Goal: Task Accomplishment & Management: Use online tool/utility

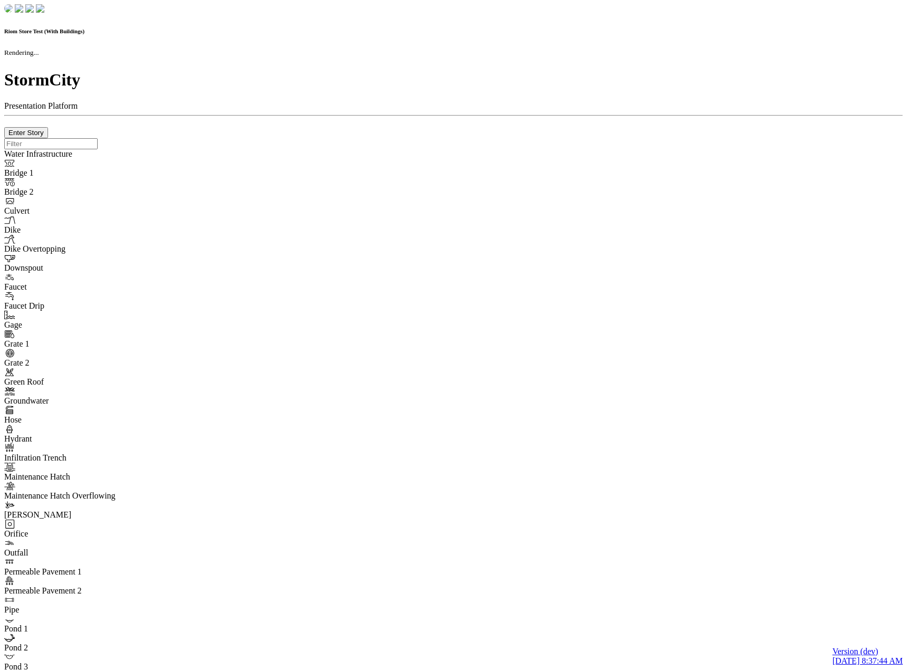
checkbox input "true"
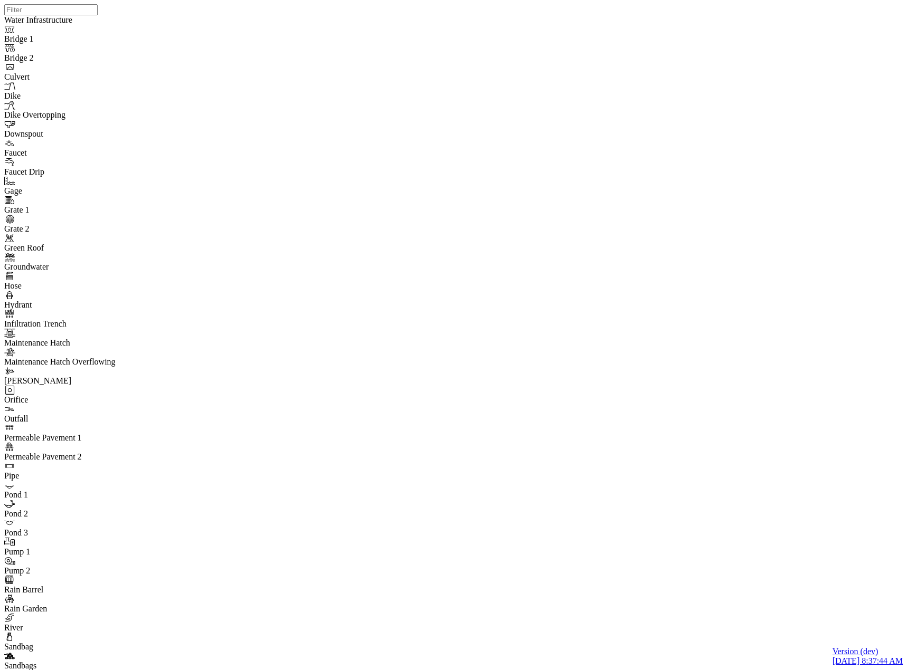
click at [559, 360] on div at bounding box center [457, 321] width 907 height 643
click at [532, 356] on div at bounding box center [457, 321] width 907 height 643
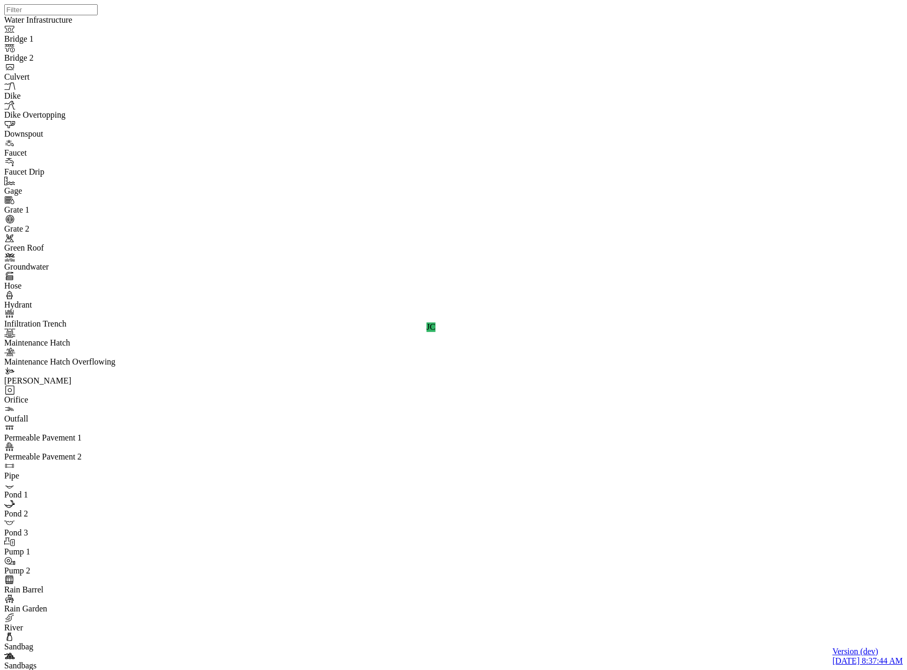
drag, startPoint x: 197, startPoint y: 178, endPoint x: 194, endPoint y: 164, distance: 14.6
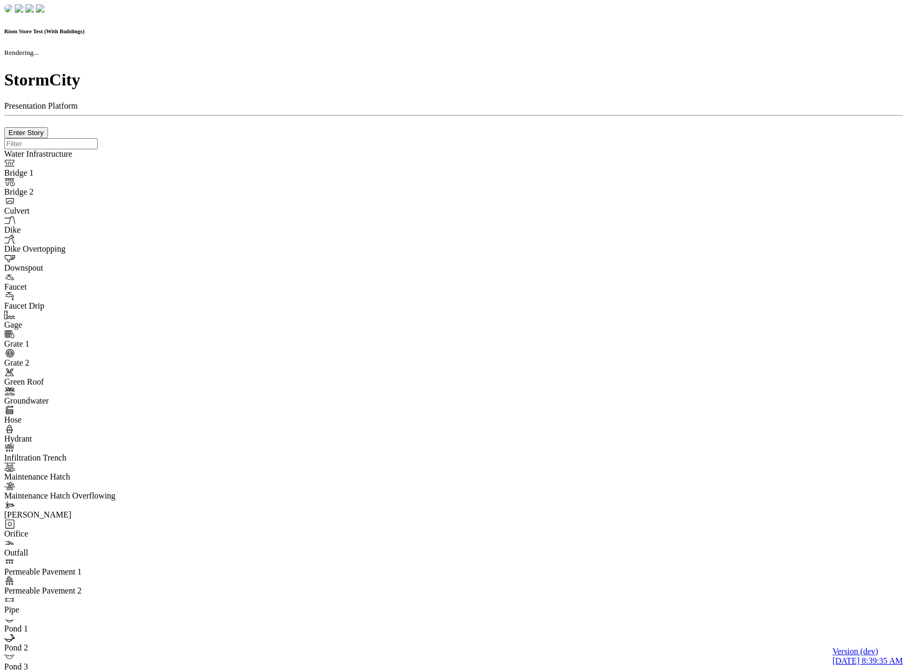
checkbox input "true"
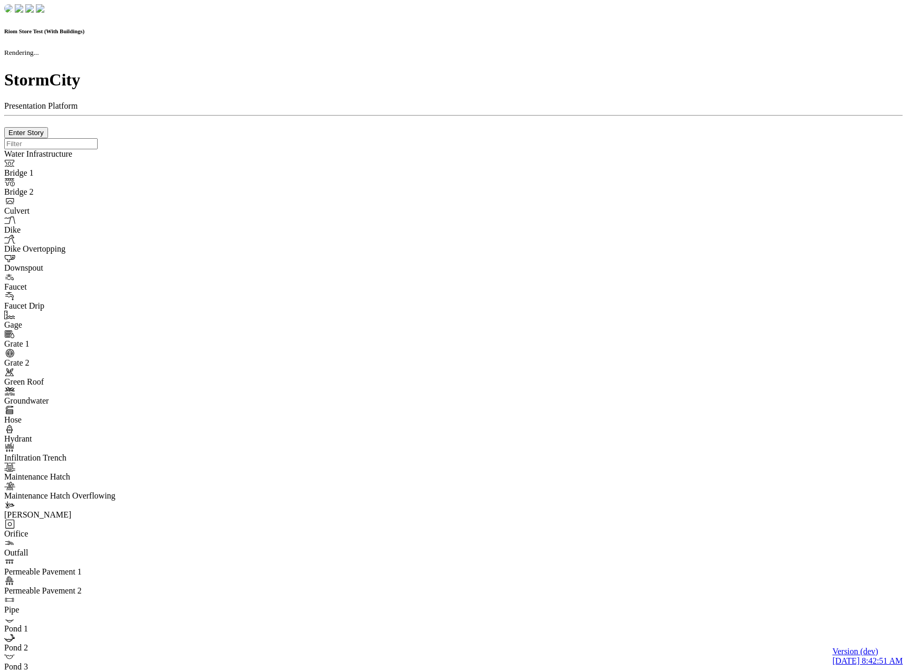
checkbox input "true"
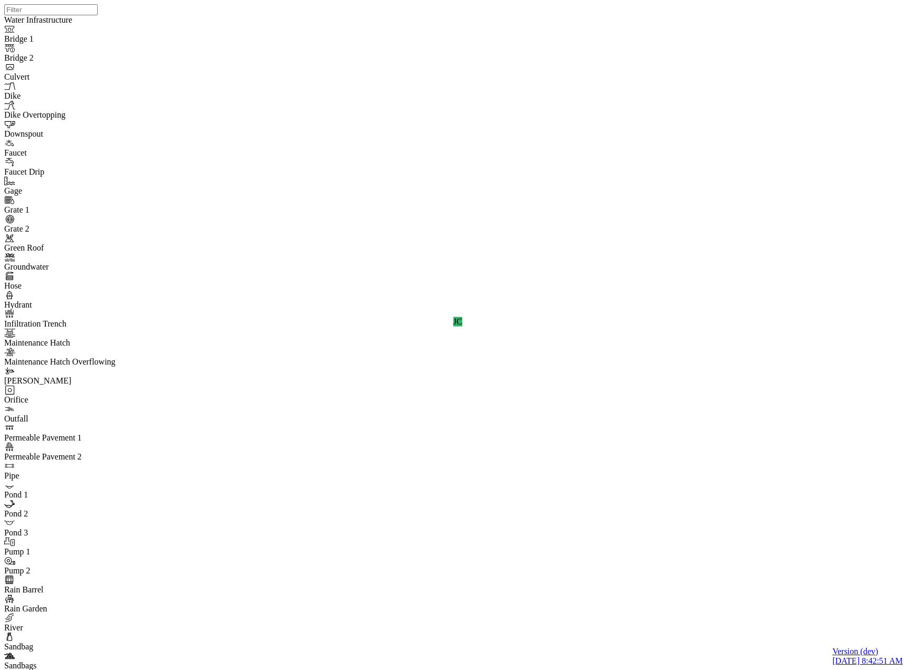
click at [557, 385] on div "JC" at bounding box center [457, 321] width 907 height 643
drag, startPoint x: 881, startPoint y: 51, endPoint x: 855, endPoint y: 91, distance: 48.5
click at [553, 351] on div "JC" at bounding box center [457, 321] width 907 height 643
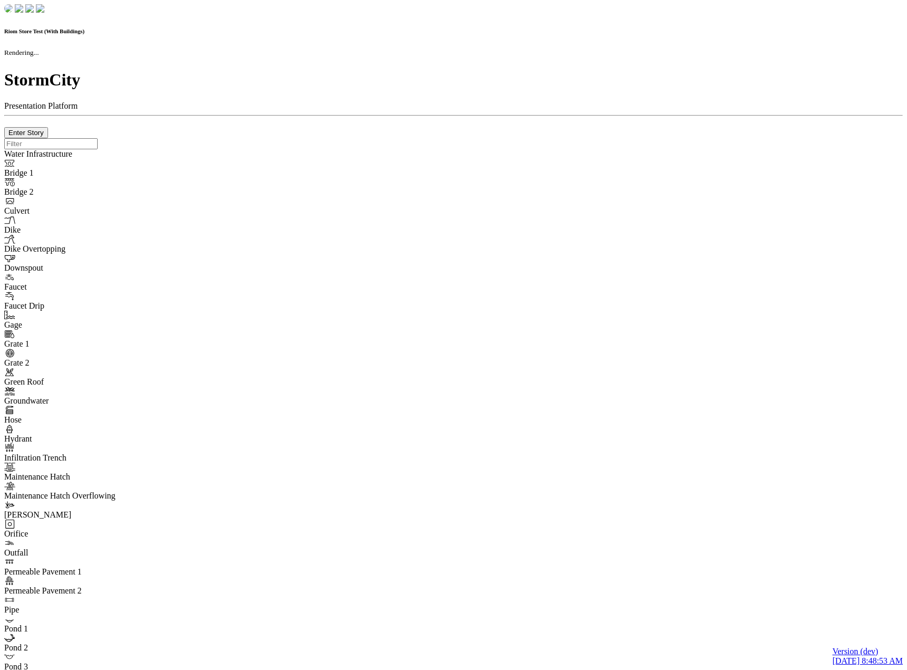
checkbox input "true"
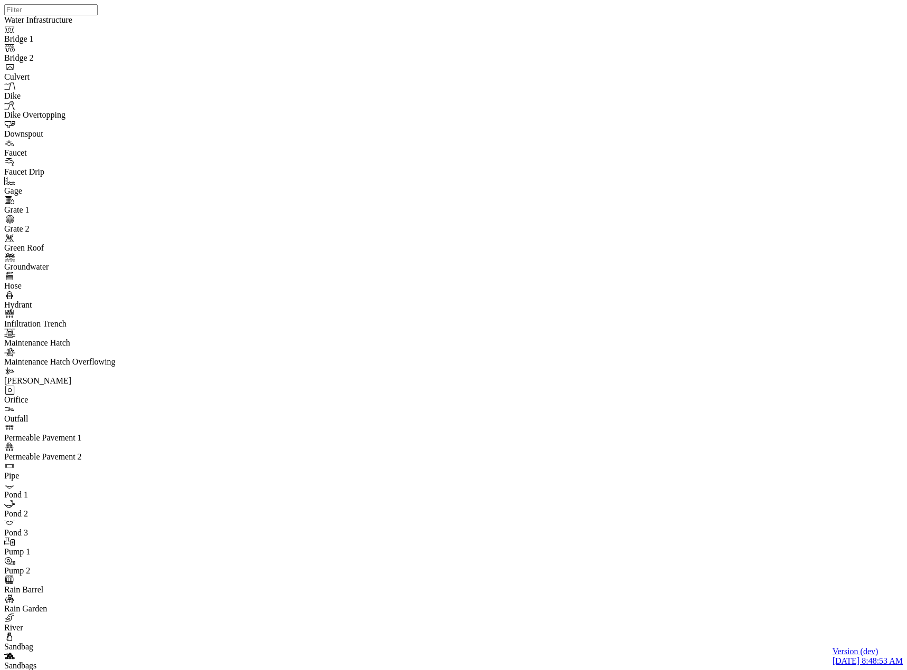
click at [528, 357] on div at bounding box center [457, 321] width 907 height 643
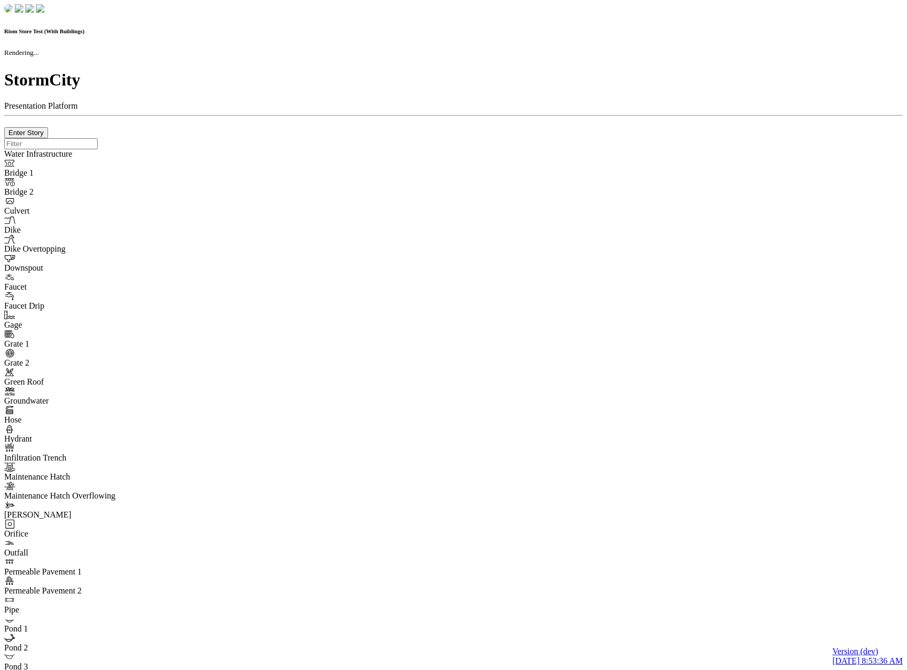
checkbox input "true"
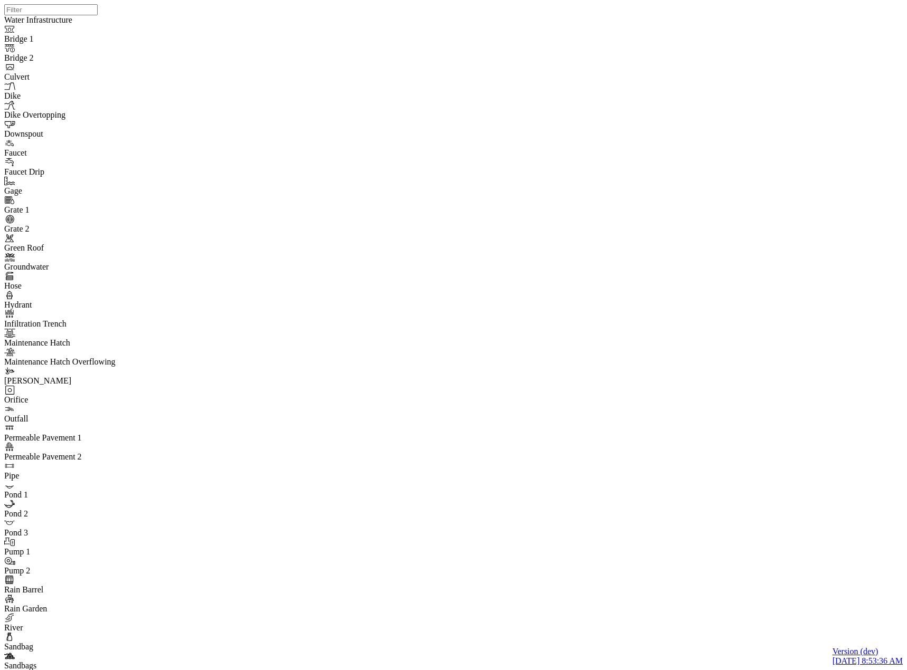
click at [312, 350] on div "JC" at bounding box center [457, 321] width 907 height 643
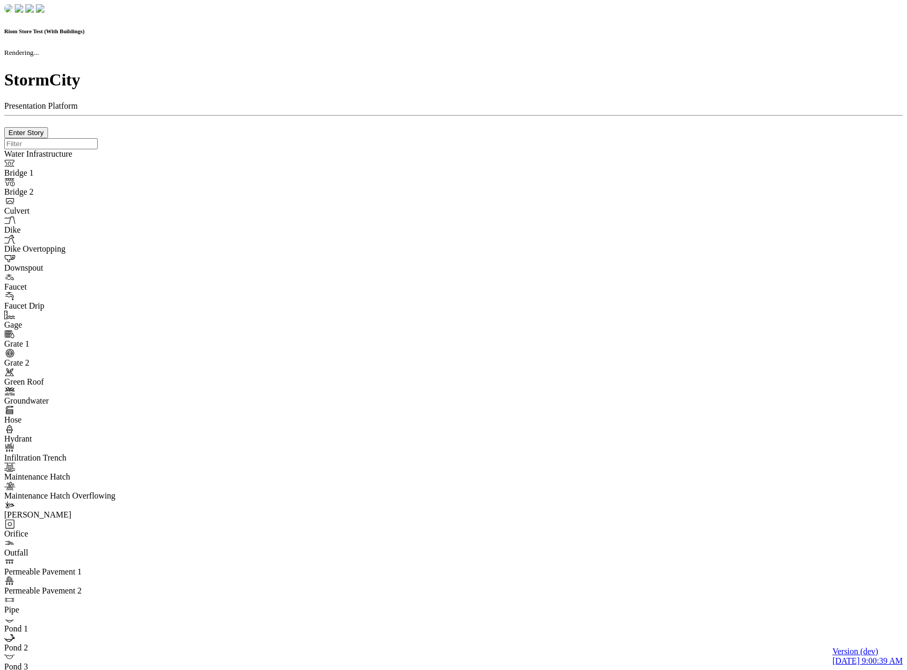
checkbox input "true"
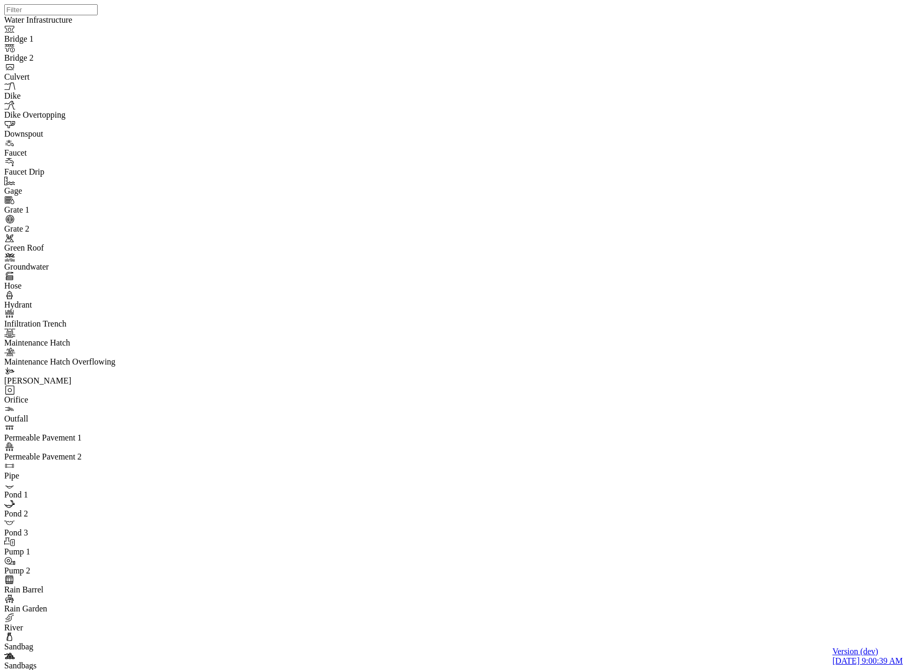
drag, startPoint x: 57, startPoint y: 14, endPoint x: 20, endPoint y: 183, distance: 172.9
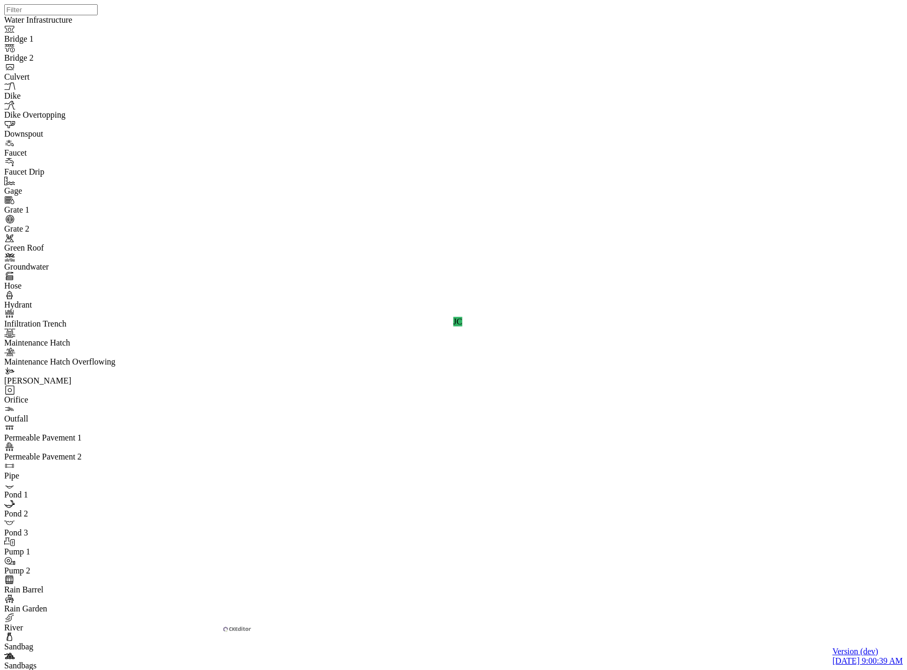
drag, startPoint x: 15, startPoint y: 19, endPoint x: 22, endPoint y: 23, distance: 7.6
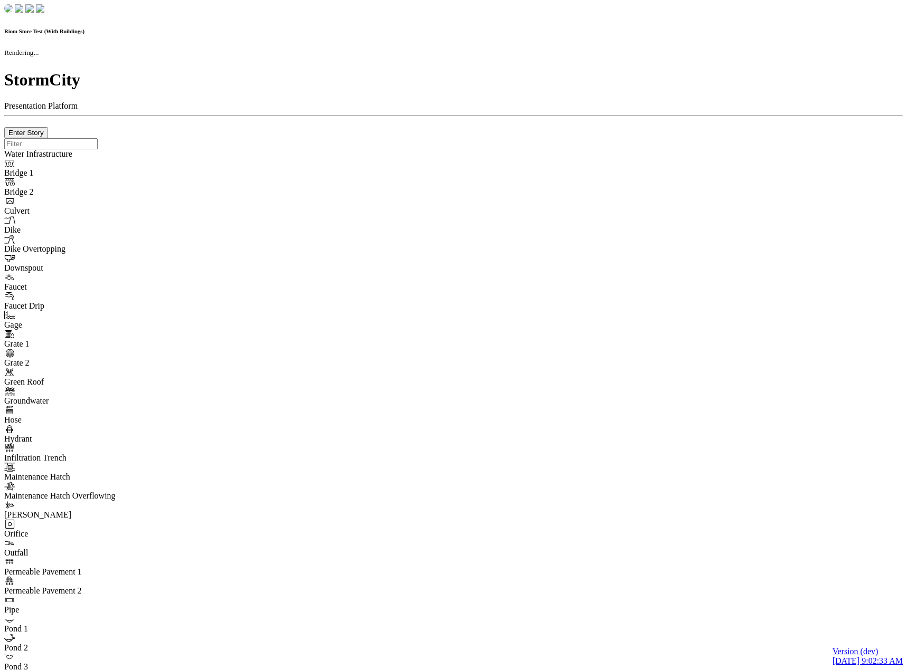
checkbox input "true"
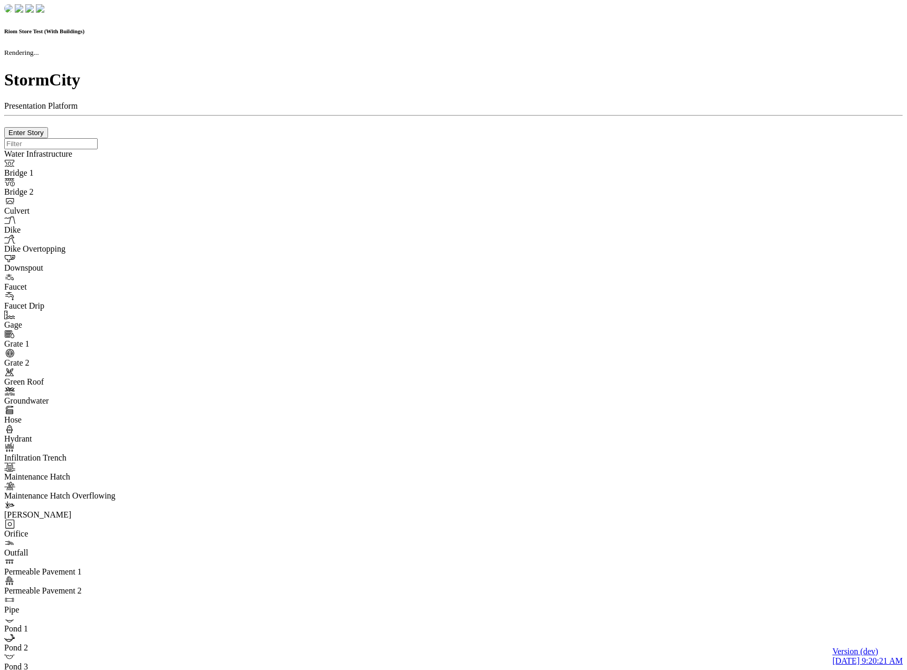
checkbox input "true"
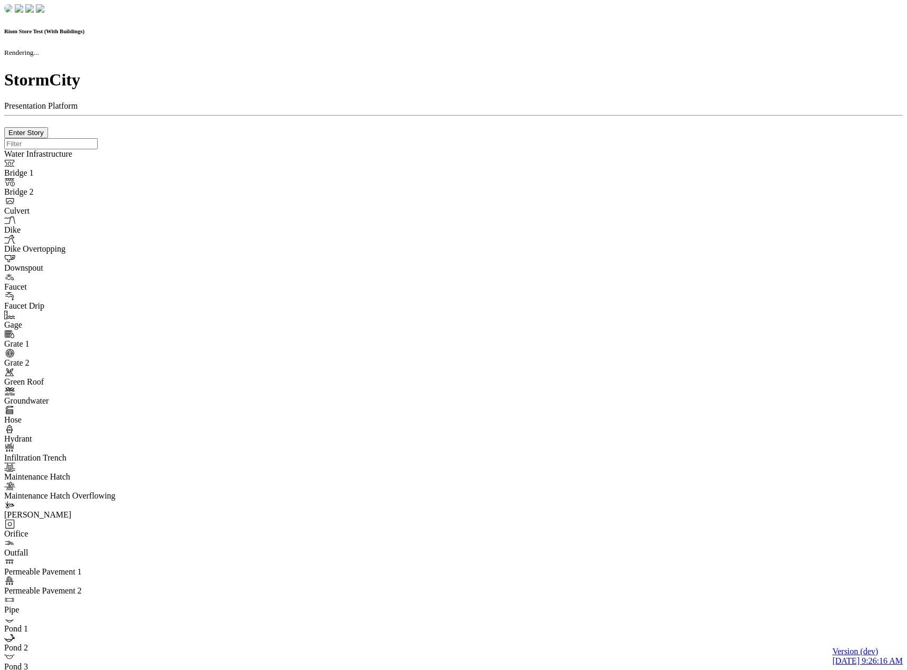
checkbox input "true"
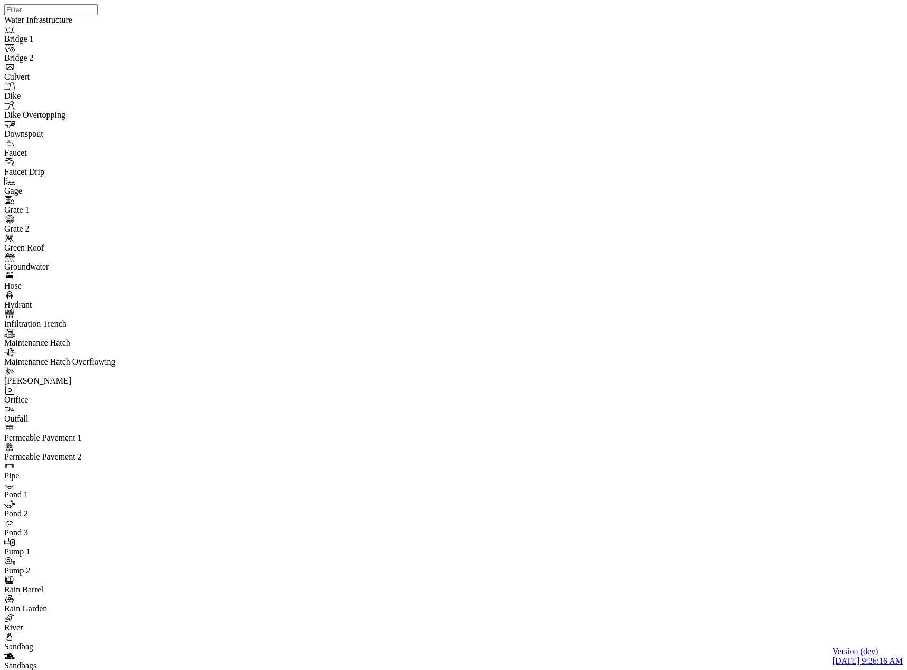
click at [531, 357] on div at bounding box center [457, 321] width 907 height 643
click at [532, 358] on div at bounding box center [457, 321] width 907 height 643
click at [531, 358] on div at bounding box center [457, 321] width 907 height 643
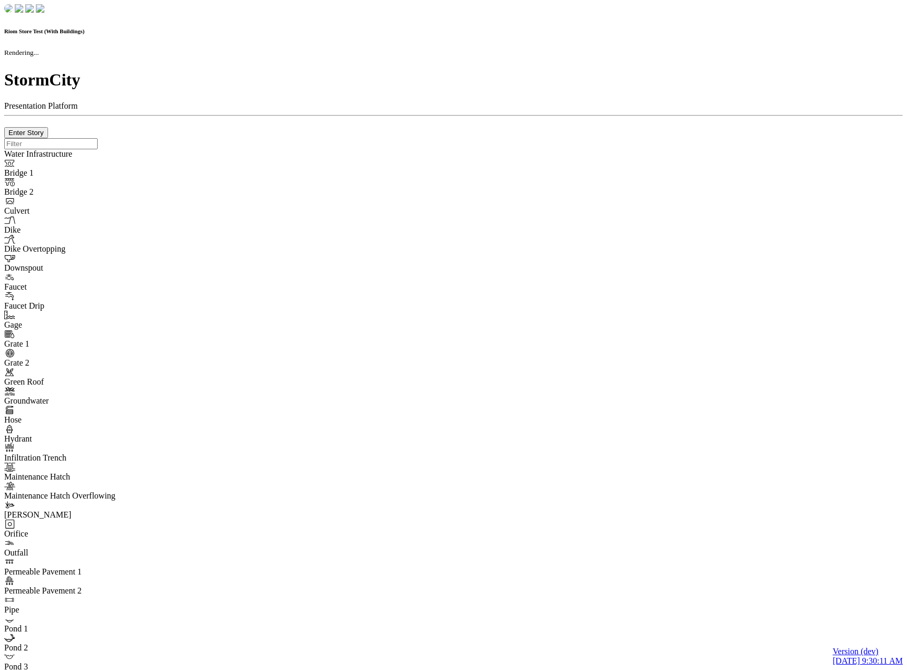
checkbox input "true"
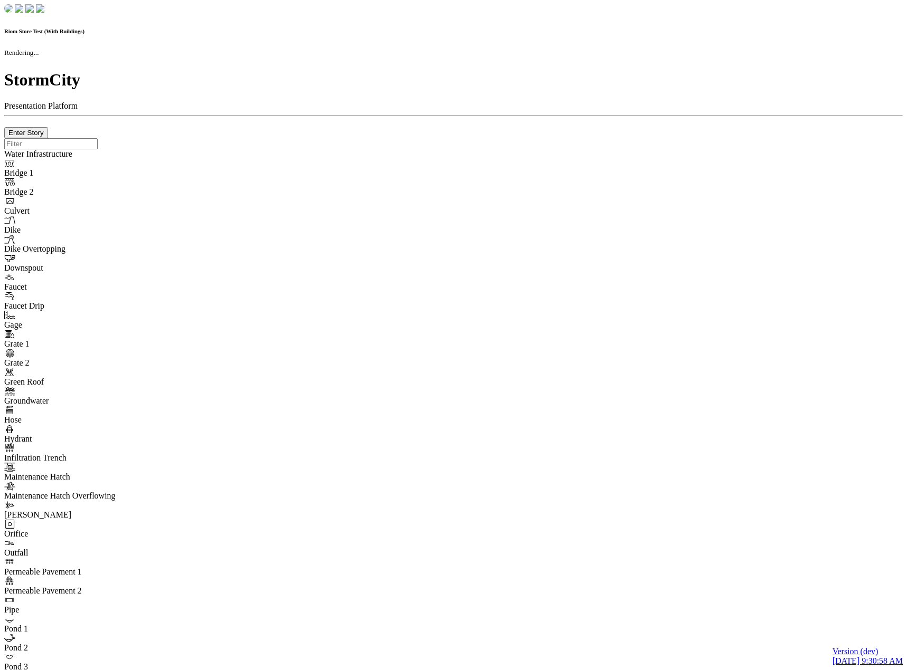
checkbox input "true"
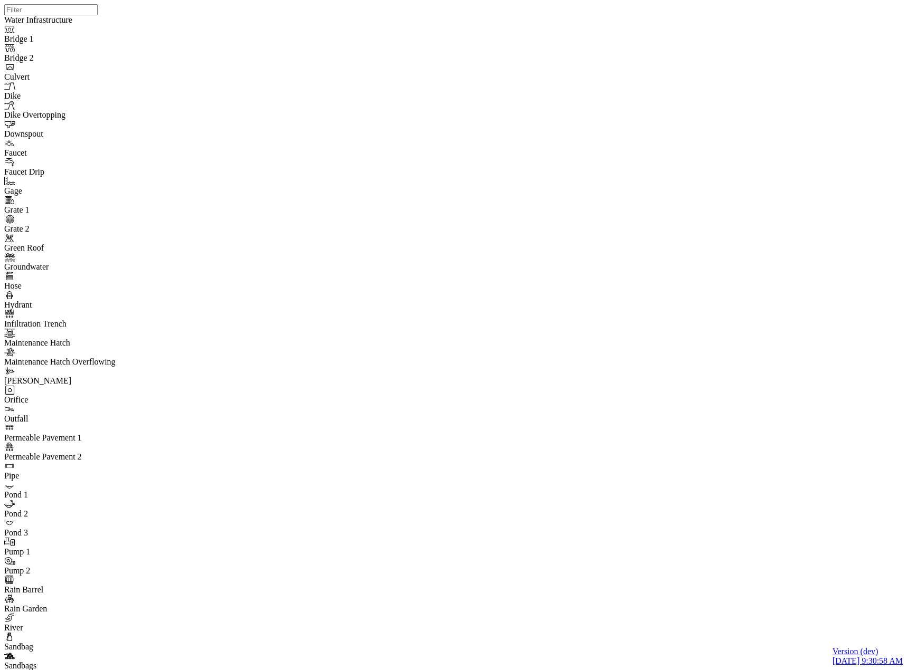
click at [522, 357] on div at bounding box center [457, 321] width 907 height 643
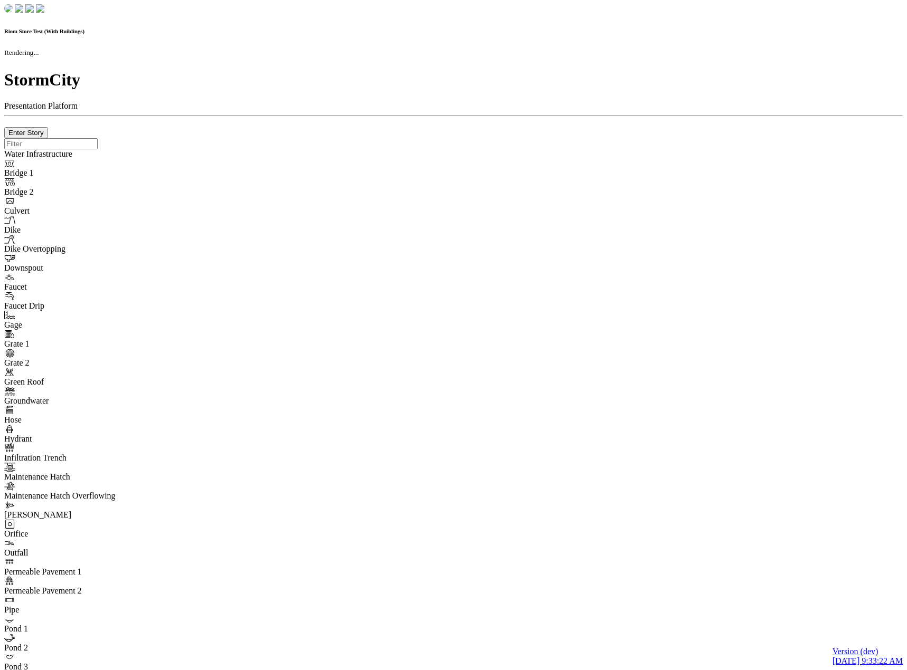
checkbox input "true"
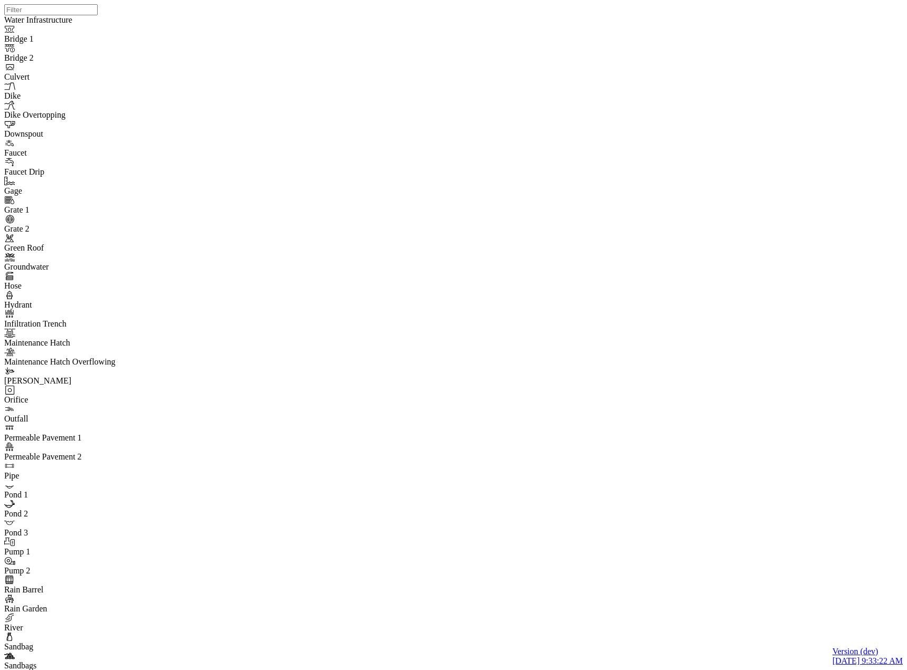
click at [532, 359] on div at bounding box center [457, 321] width 907 height 643
click at [532, 360] on div "JC" at bounding box center [457, 321] width 907 height 643
click at [449, 338] on div "JC" at bounding box center [444, 332] width 9 height 9
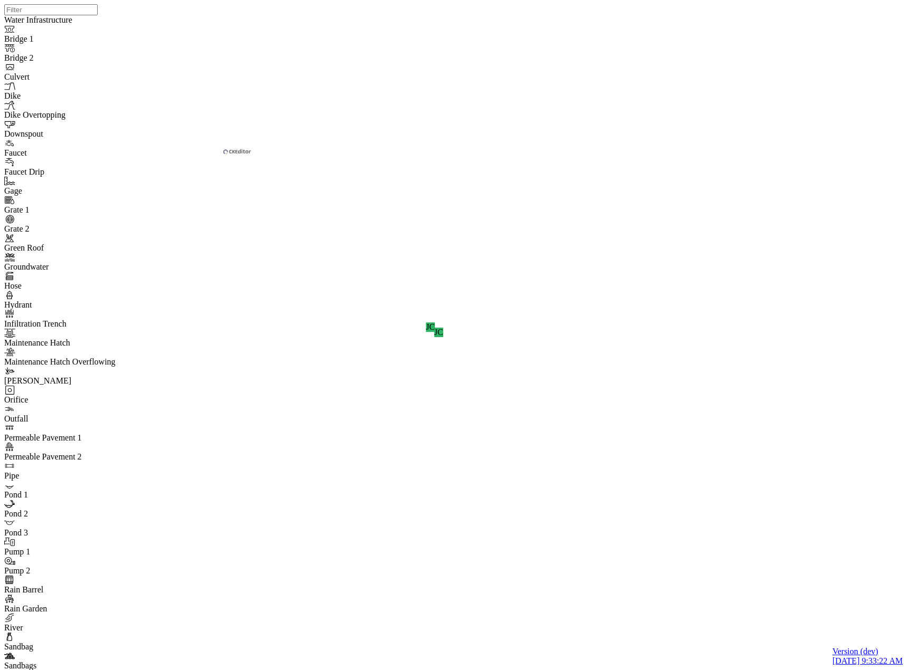
click at [443, 337] on div "JC" at bounding box center [438, 332] width 9 height 9
click at [613, 341] on div "JC JC" at bounding box center [457, 321] width 907 height 643
click at [674, 333] on div "JC JC" at bounding box center [457, 321] width 907 height 643
click at [659, 337] on div "JC JC" at bounding box center [457, 321] width 907 height 643
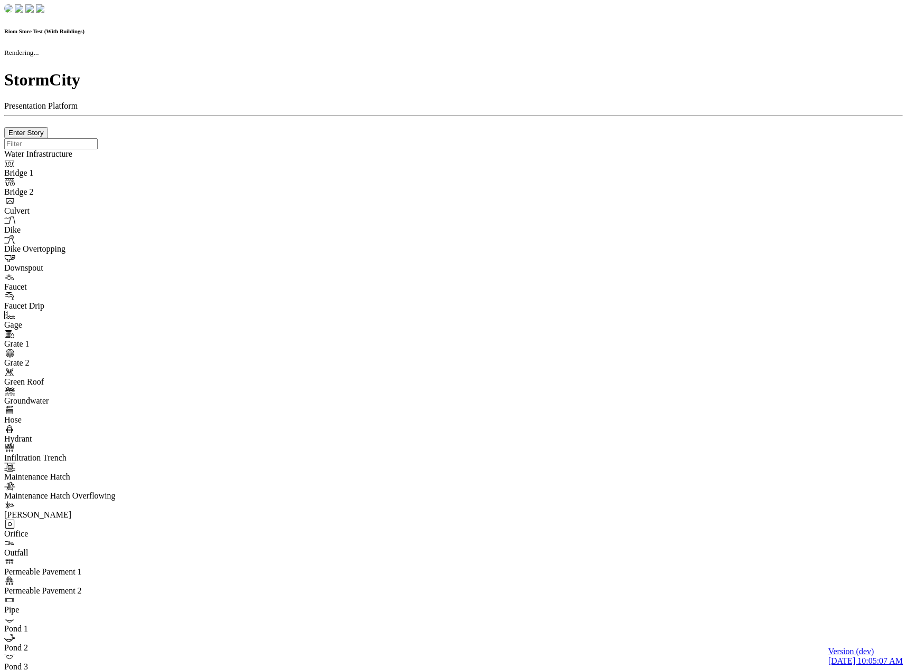
checkbox input "true"
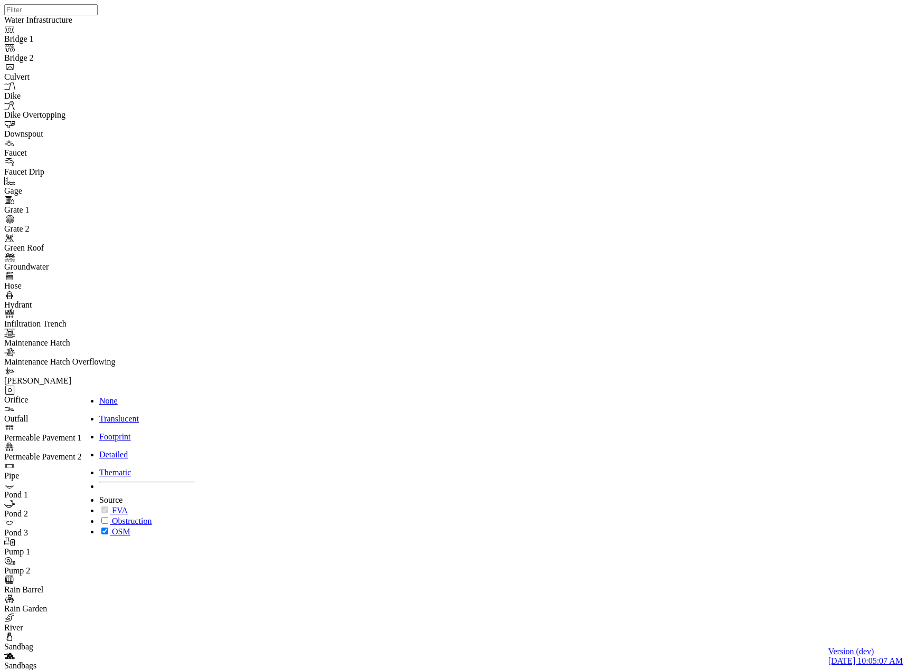
click at [118, 396] on span "None" at bounding box center [108, 400] width 18 height 9
click at [412, 349] on div "JC" at bounding box center [457, 321] width 907 height 643
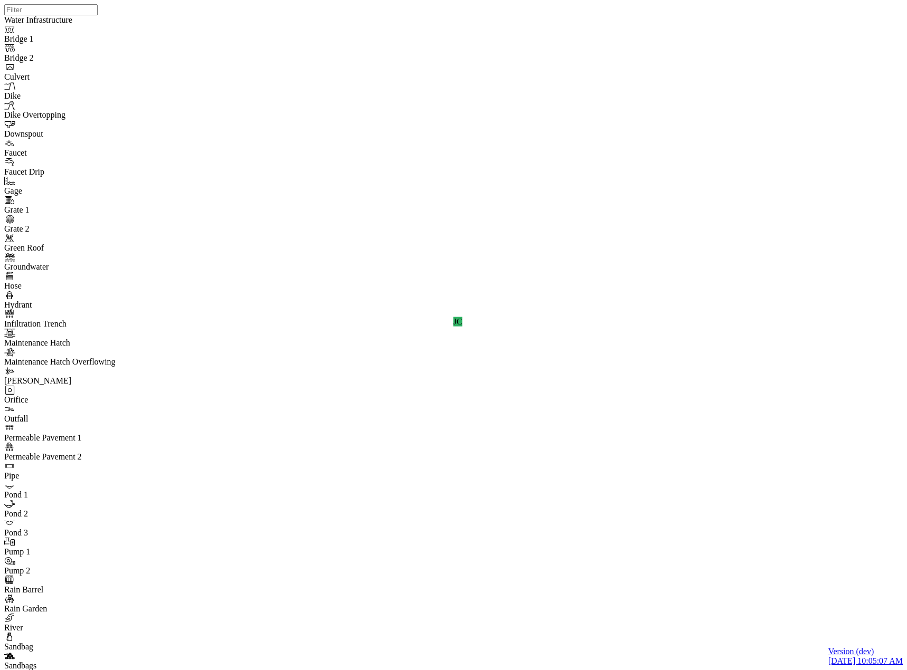
click at [600, 391] on div "JC" at bounding box center [457, 321] width 907 height 643
click at [747, 284] on div "JC JC JC" at bounding box center [457, 321] width 907 height 643
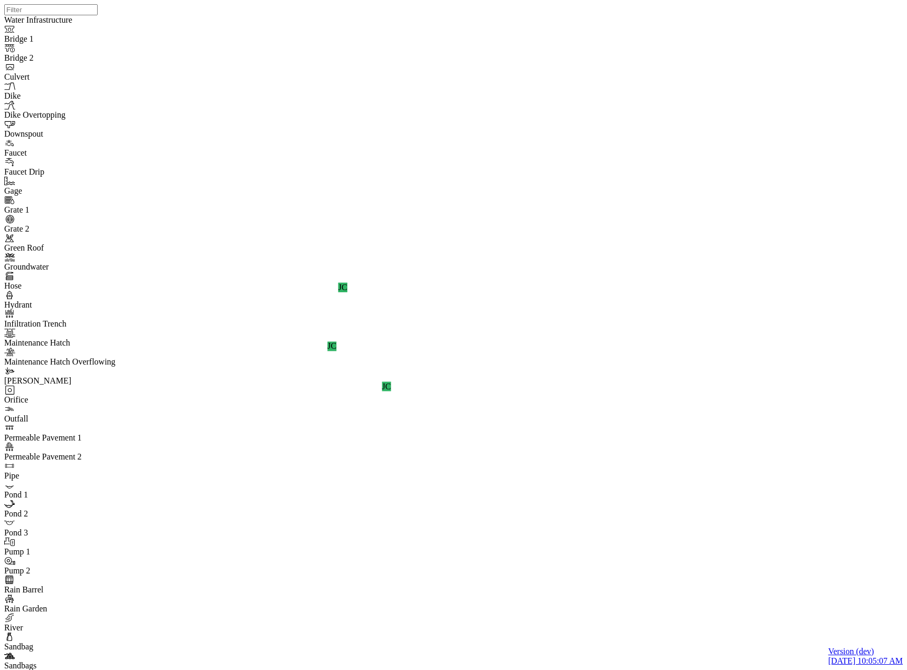
drag, startPoint x: 660, startPoint y: 293, endPoint x: 535, endPoint y: 318, distance: 127.5
click at [535, 318] on div "JC JC JC JC" at bounding box center [457, 321] width 907 height 643
click at [660, 309] on div "JC JC JC JC" at bounding box center [457, 321] width 907 height 643
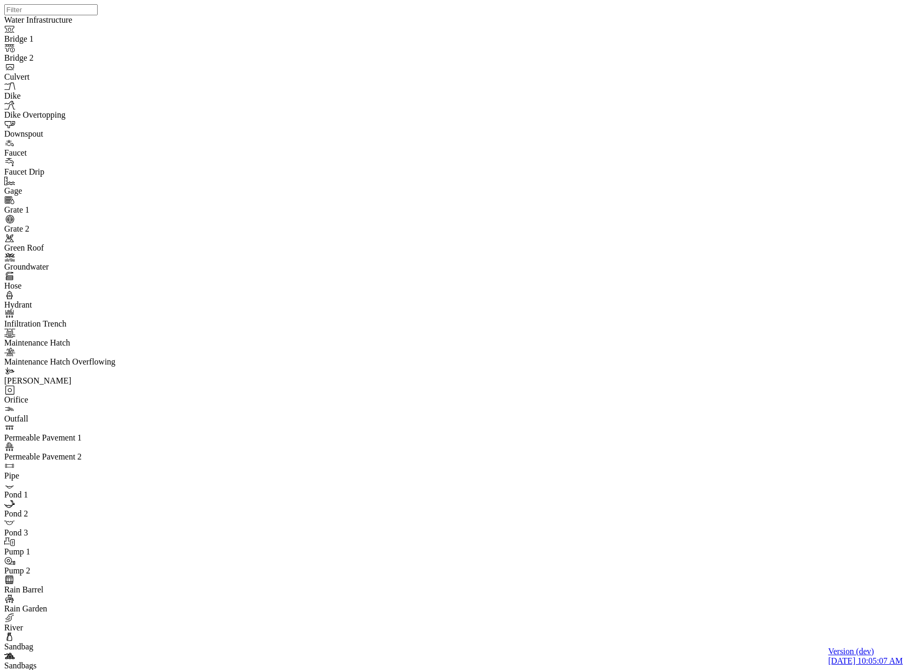
click at [128, 396] on div "None" at bounding box center [147, 400] width 96 height 9
click at [659, 370] on div "JC JC JC JC" at bounding box center [457, 321] width 907 height 643
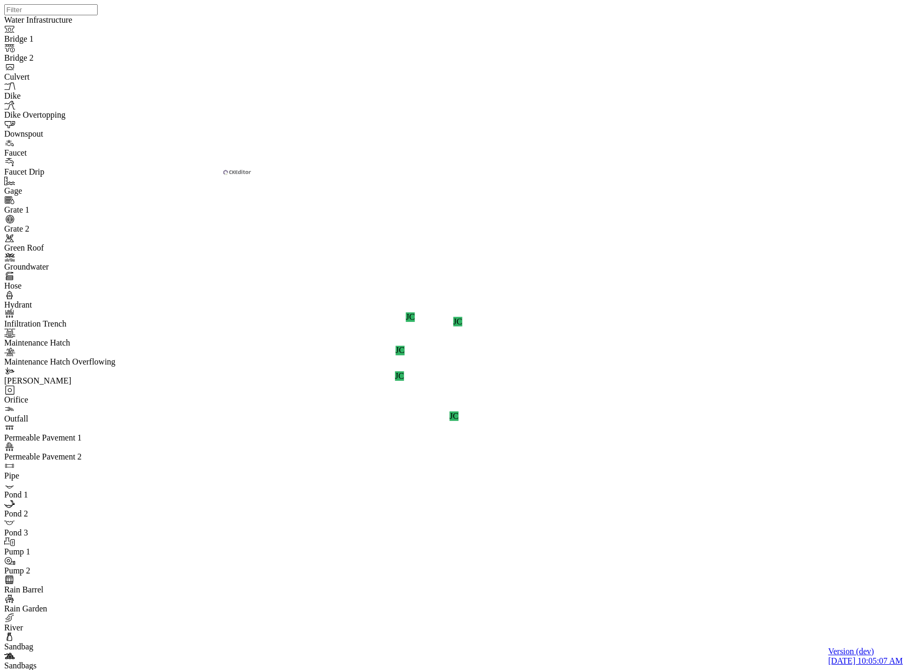
drag, startPoint x: 767, startPoint y: 489, endPoint x: 615, endPoint y: 475, distance: 152.6
click at [615, 475] on div "JC JC JC JC JC JC" at bounding box center [457, 321] width 907 height 643
click at [624, 416] on div "JC JC JC JC JC JC" at bounding box center [457, 321] width 907 height 643
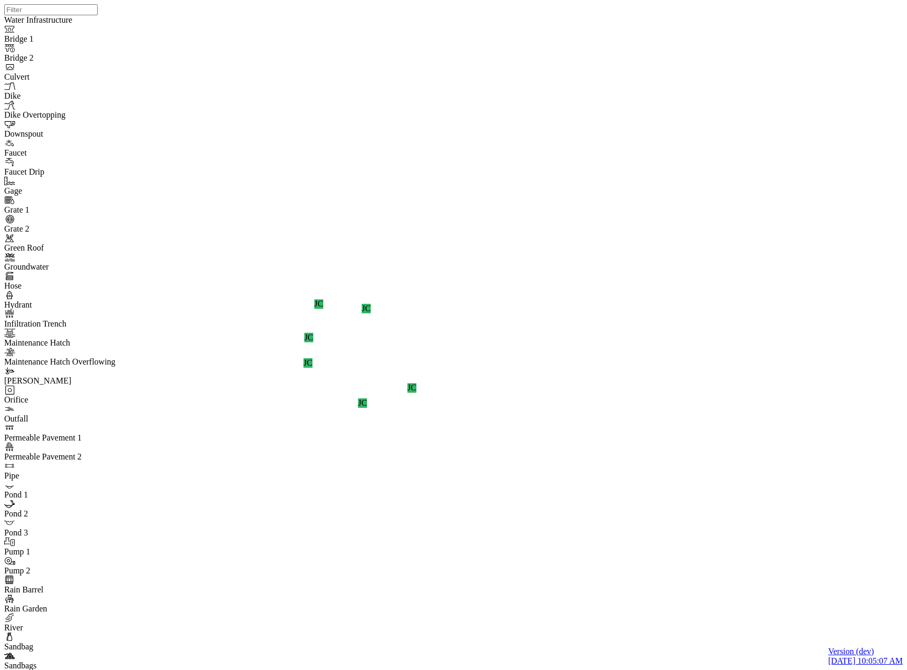
click at [753, 334] on div "JC JC JC JC JC JC" at bounding box center [457, 321] width 907 height 643
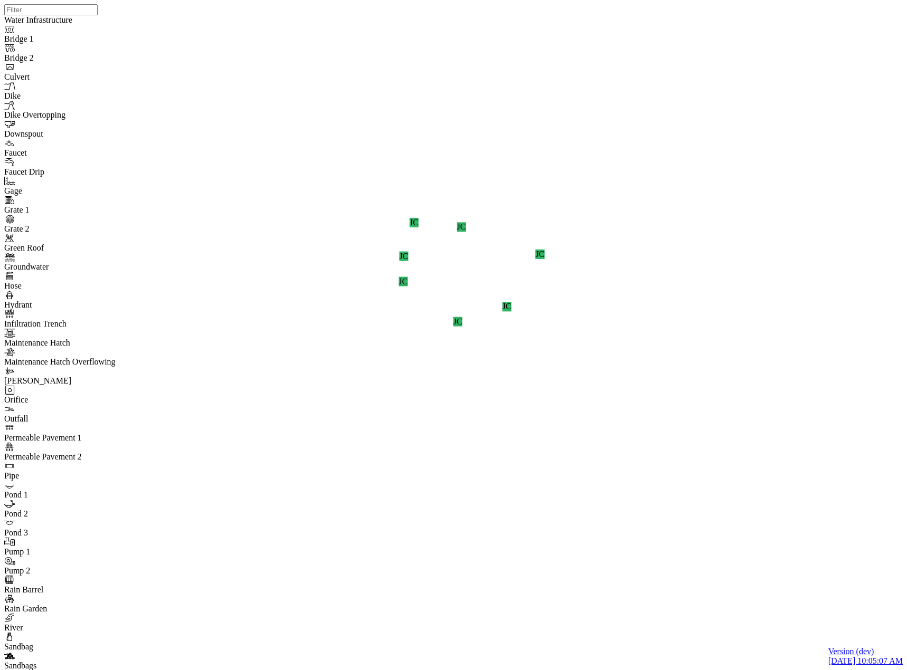
click at [384, 299] on div "JC" at bounding box center [379, 294] width 9 height 9
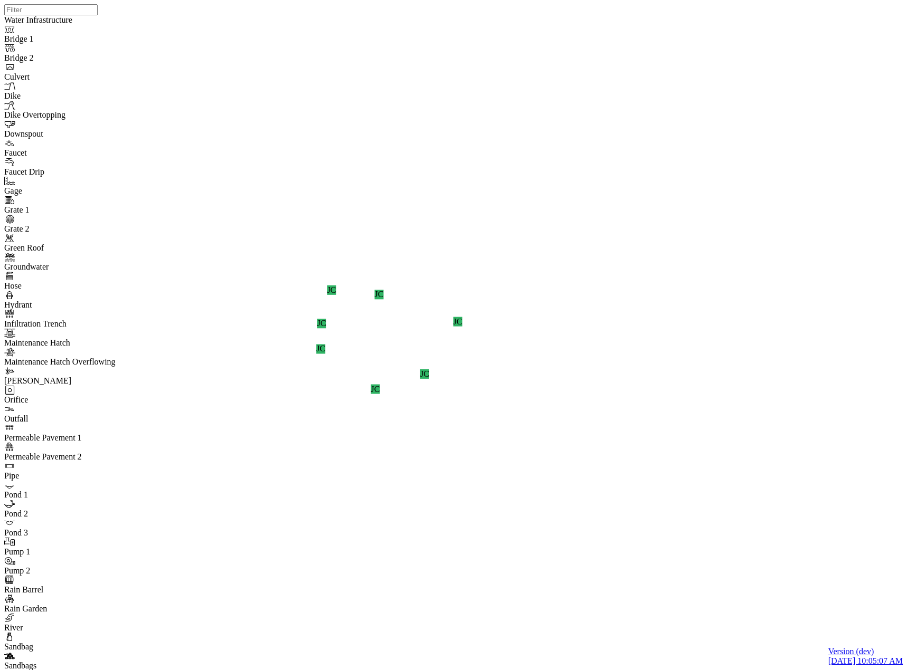
click at [336, 295] on div "JC" at bounding box center [331, 290] width 9 height 9
click at [326, 328] on div "JC" at bounding box center [321, 323] width 9 height 9
click at [325, 354] on div "JC" at bounding box center [320, 348] width 9 height 9
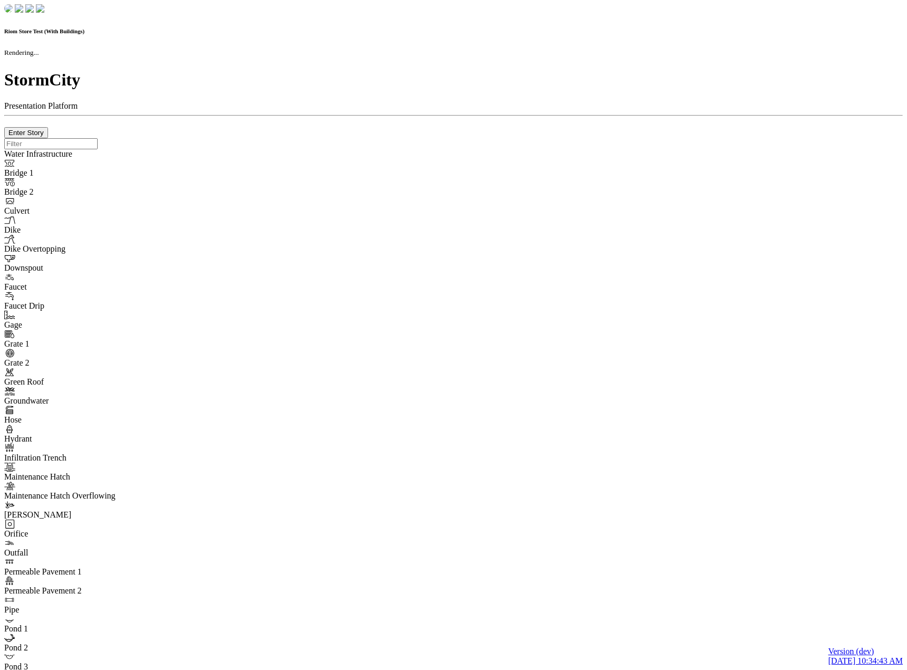
checkbox input "true"
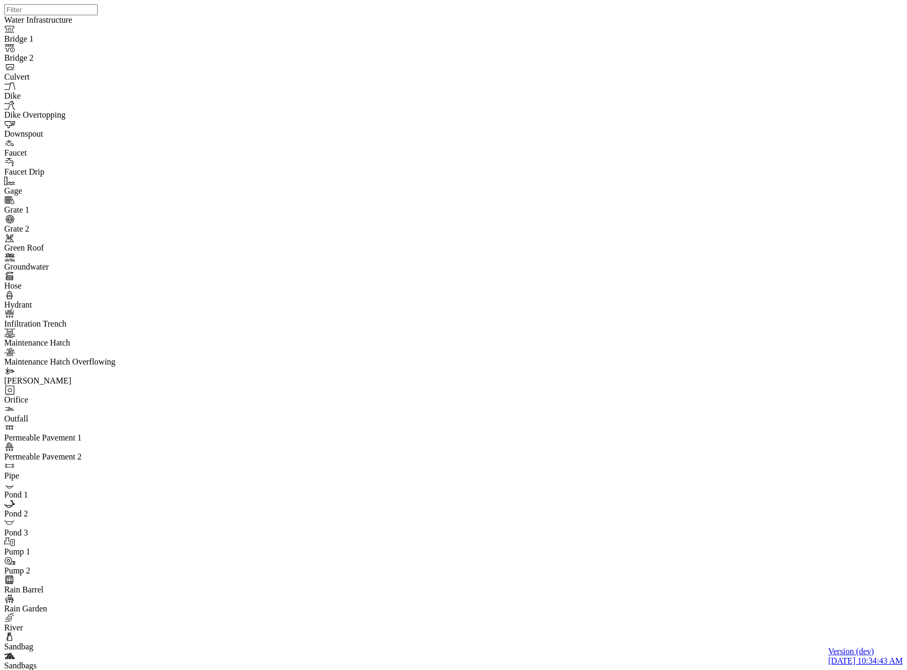
checkbox input "false"
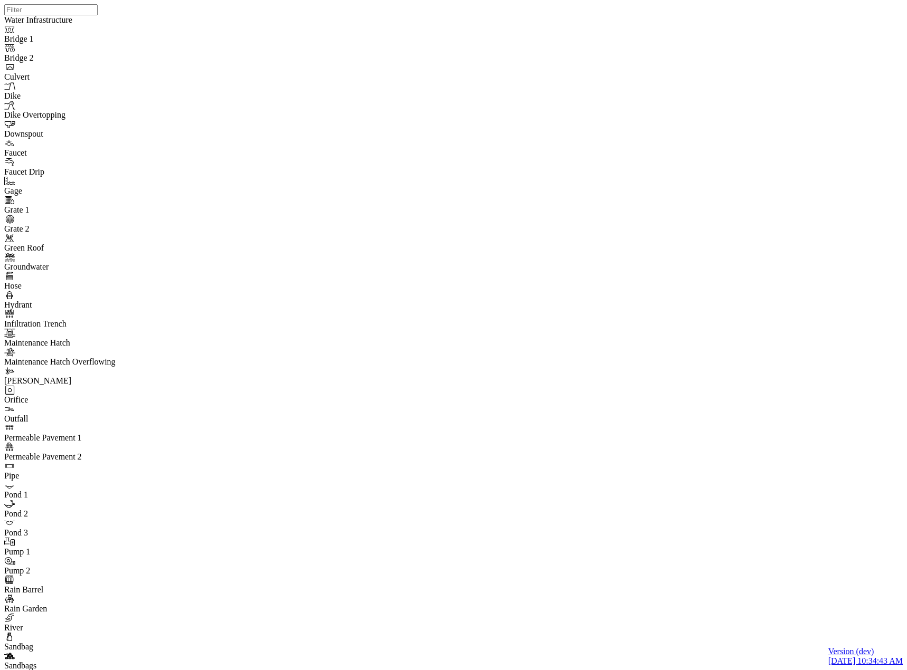
checkbox input "false"
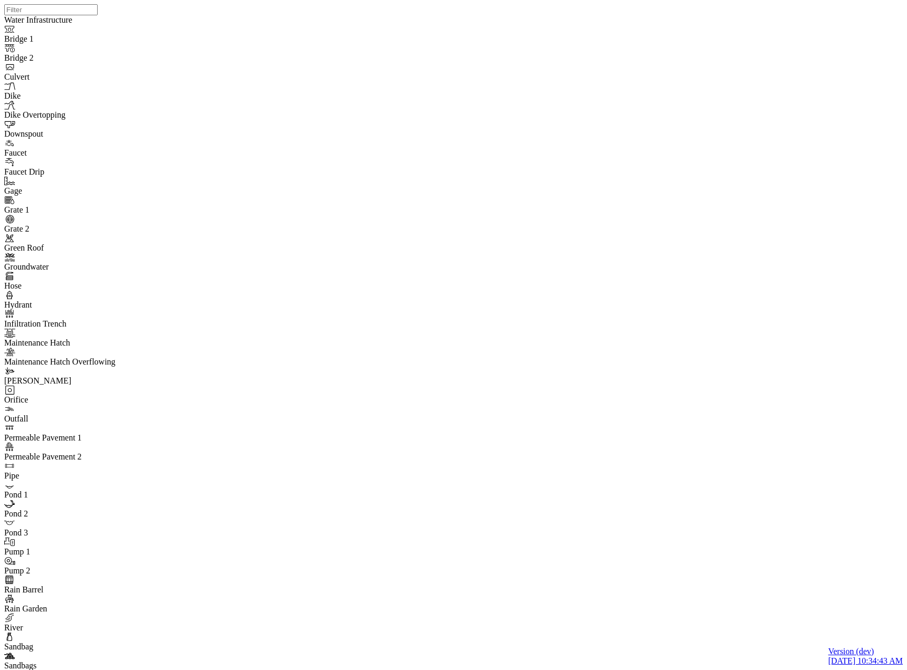
checkbox input "true"
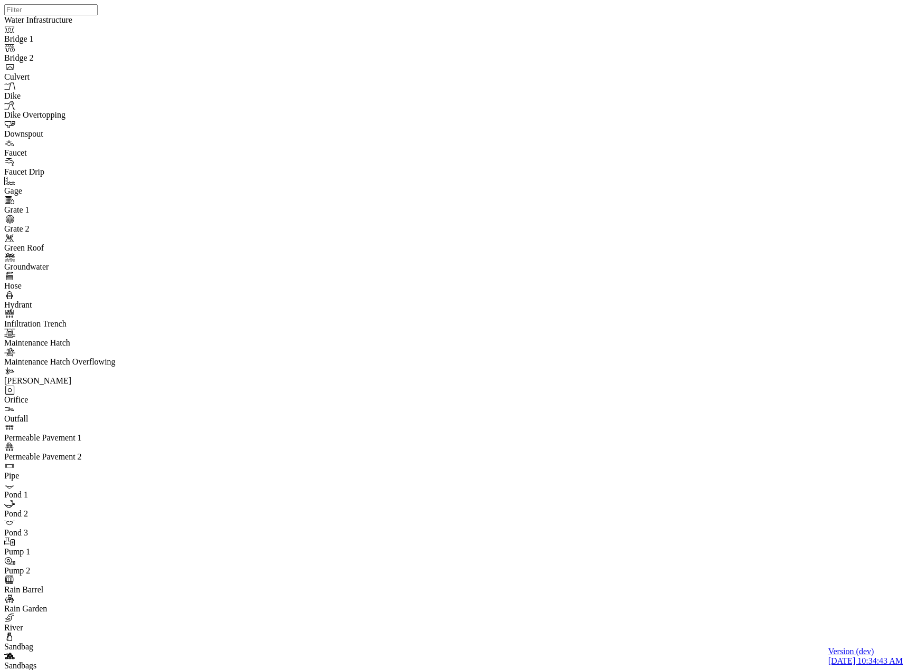
checkbox input "false"
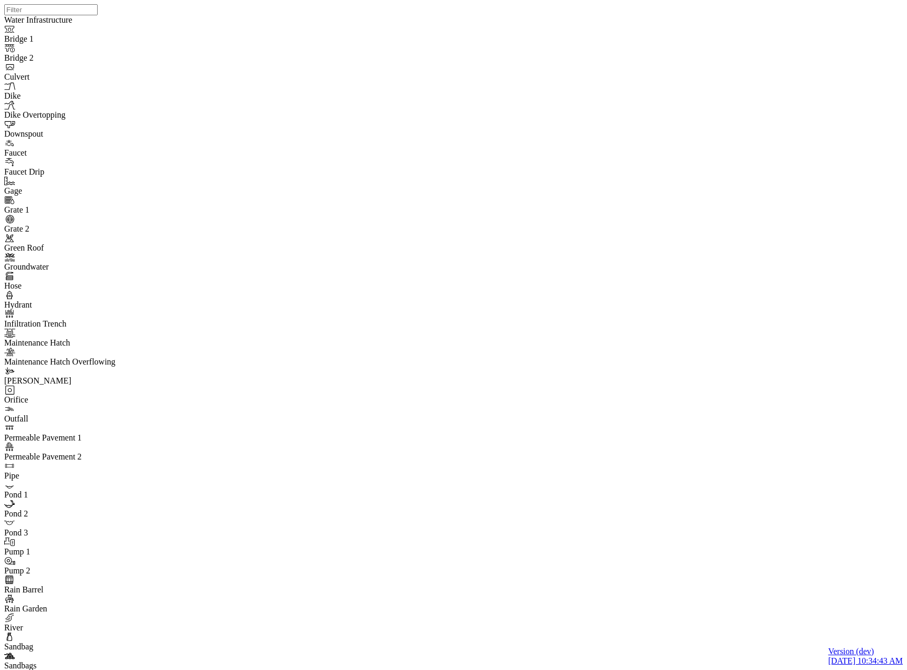
checkbox input "true"
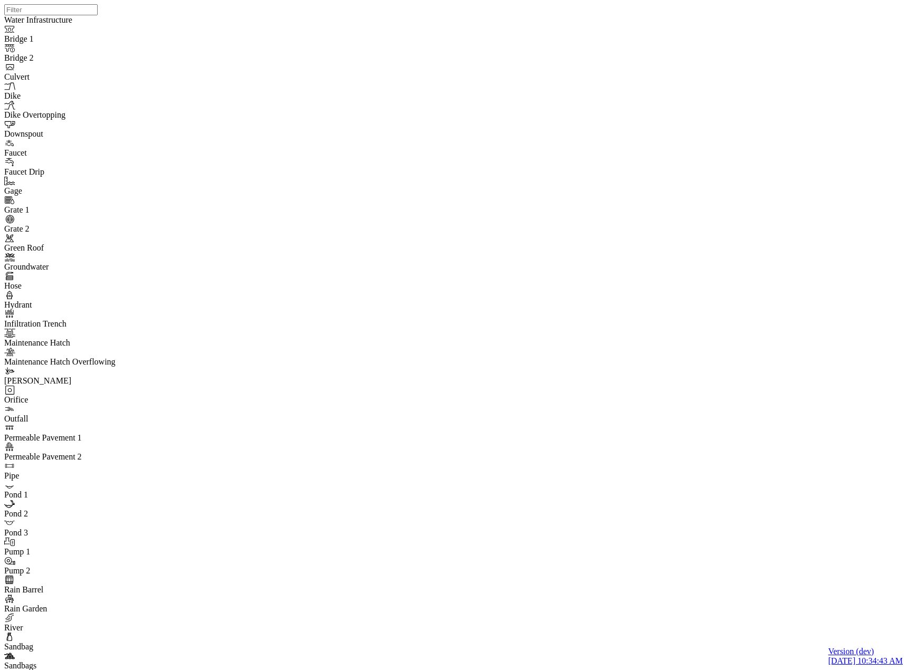
checkbox input "false"
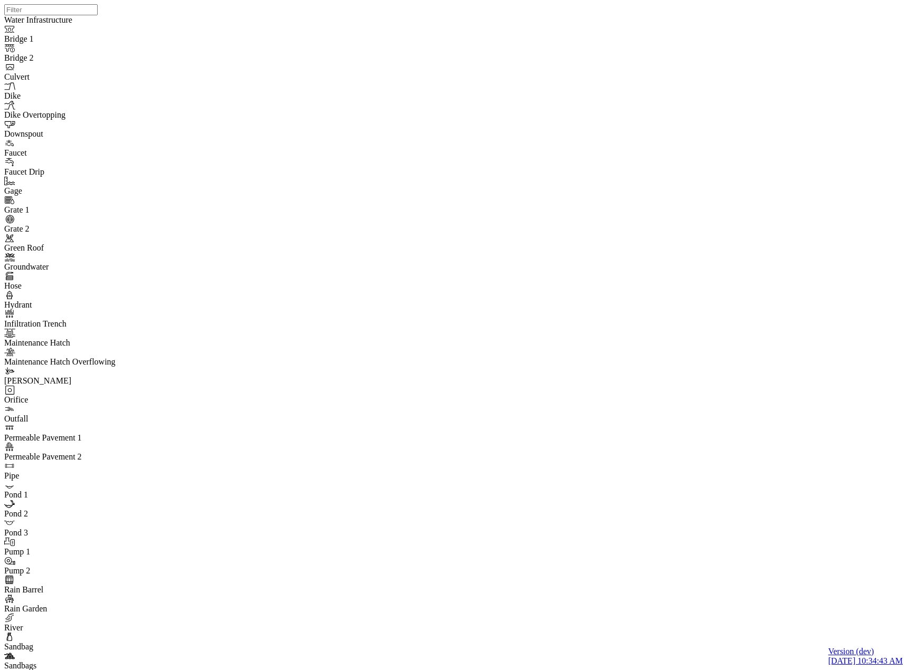
checkbox input "false"
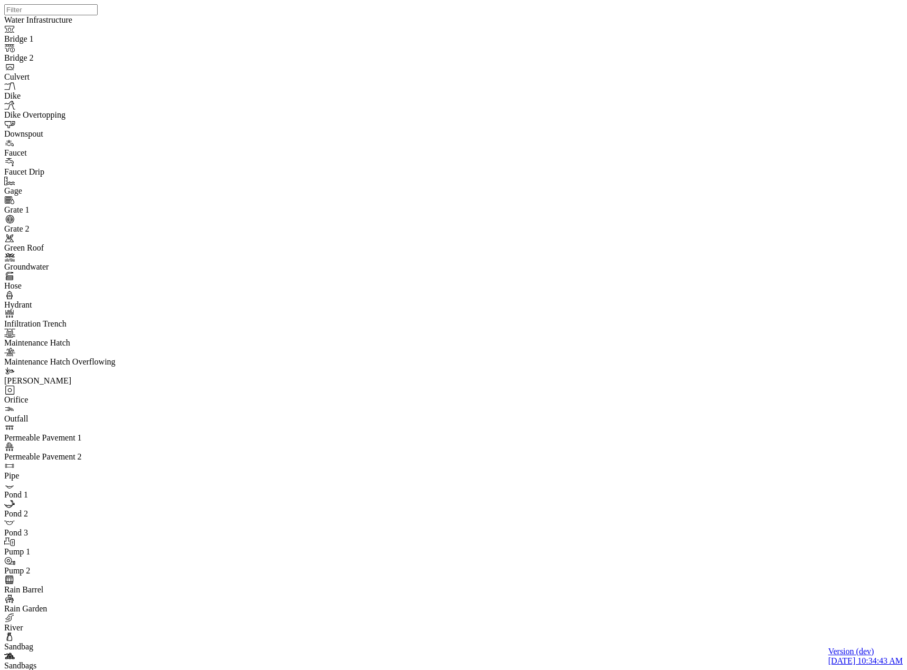
checkbox input "false"
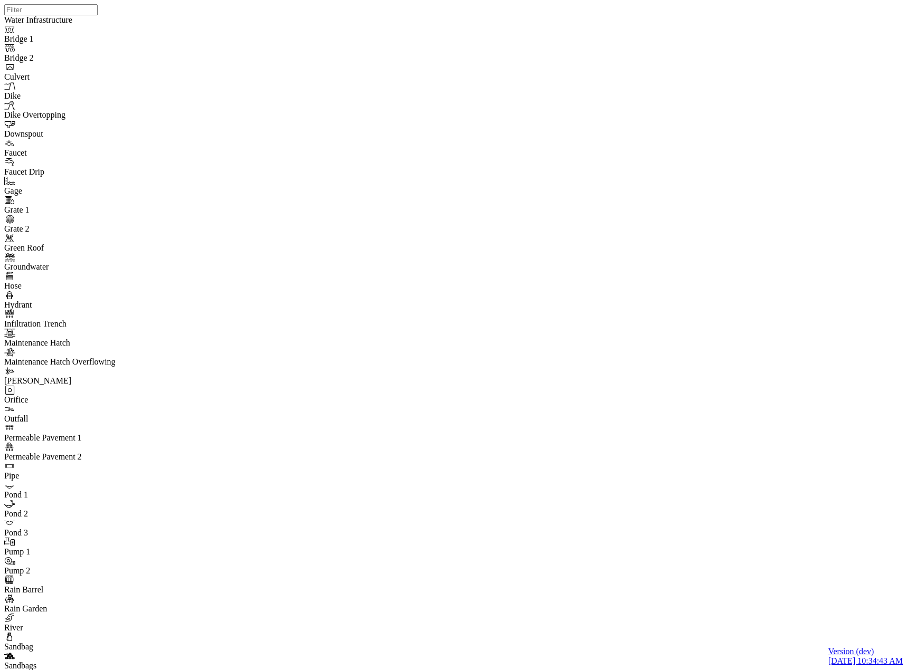
checkbox input "false"
